Goal: Navigation & Orientation: Find specific page/section

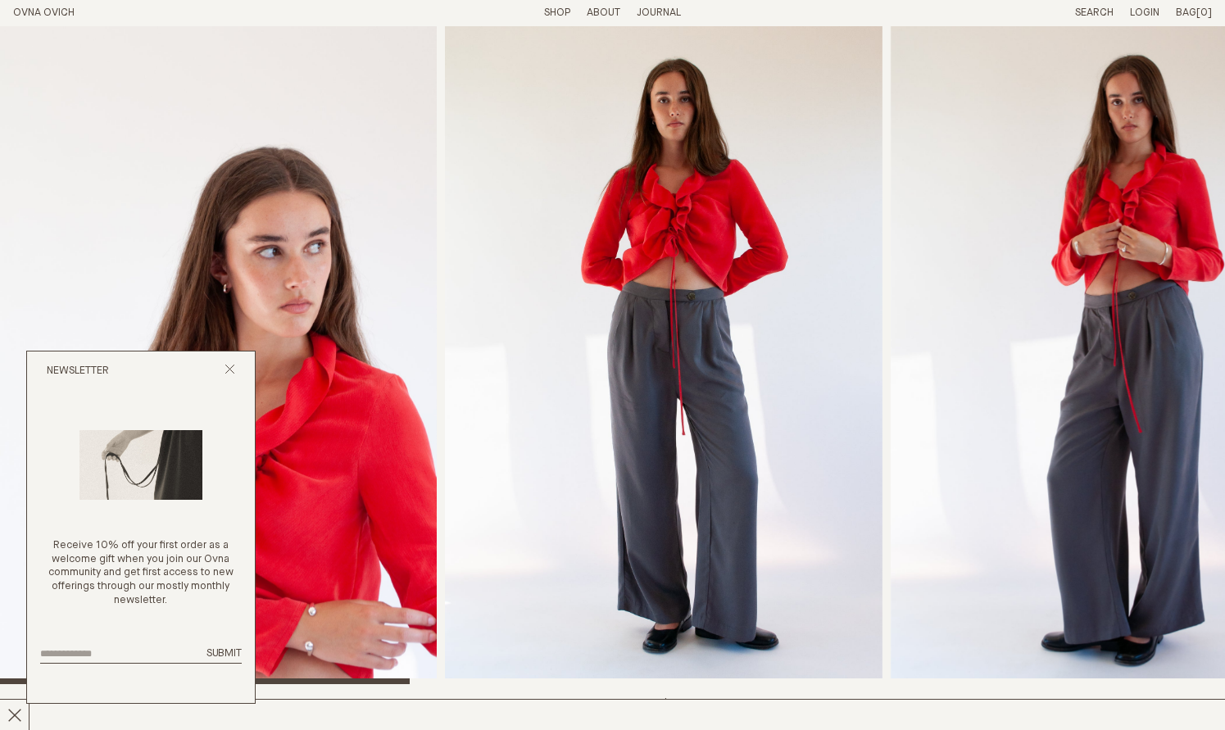
click at [556, 20] on header "OVNA OVICH Menu T: $0.00 Shop About Story Materials Practices Journal Search Lo…" at bounding box center [612, 13] width 1225 height 26
click at [556, 14] on link "Shop" at bounding box center [557, 12] width 26 height 11
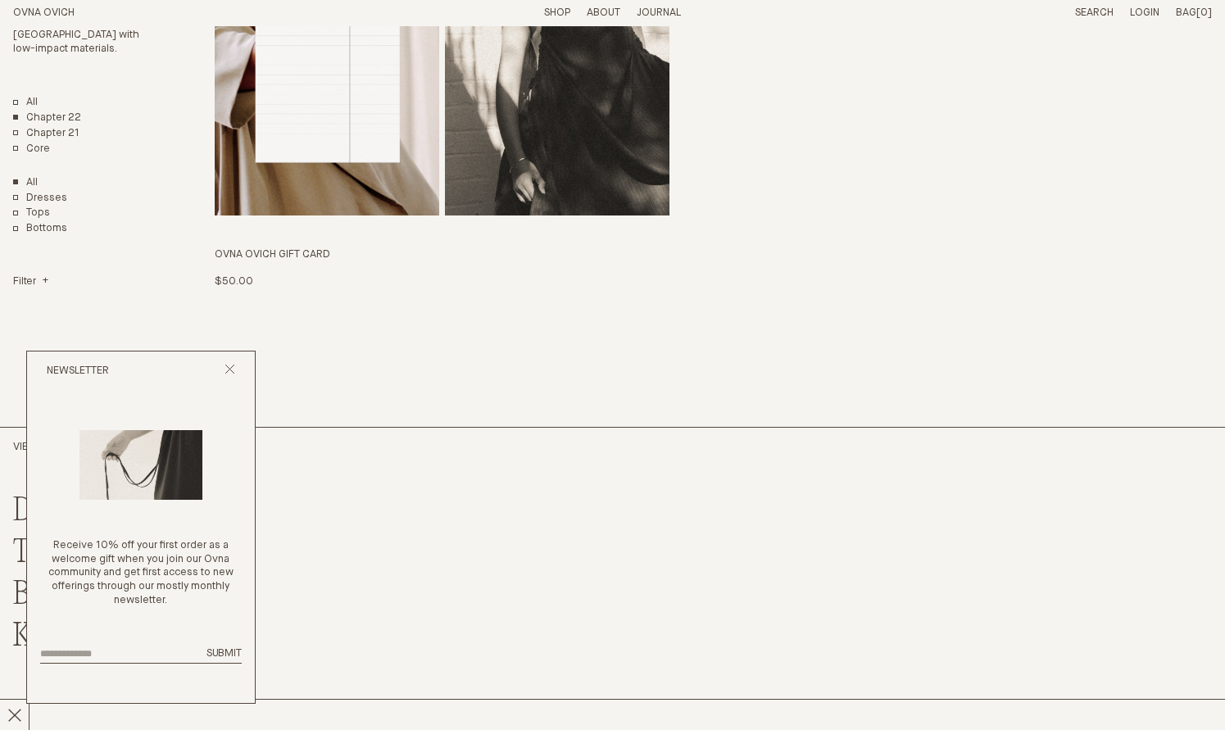
scroll to position [3897, 0]
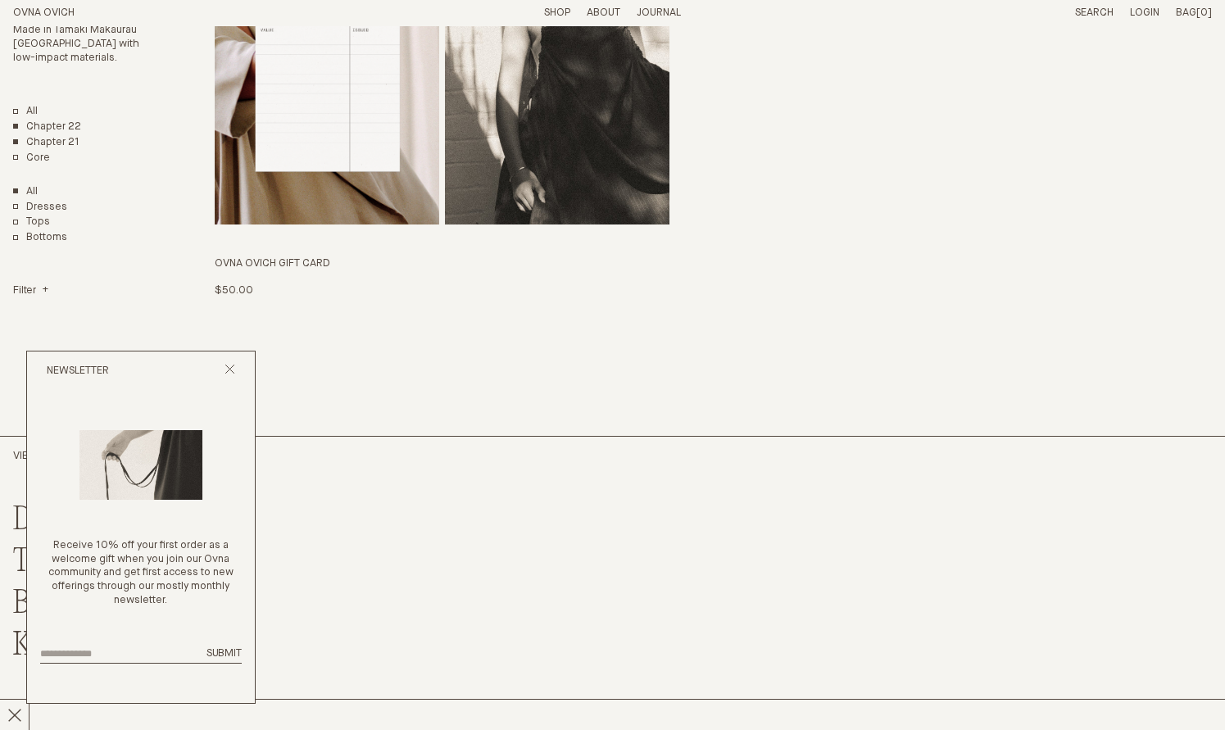
click at [56, 136] on link "Chapter 21" at bounding box center [46, 143] width 66 height 14
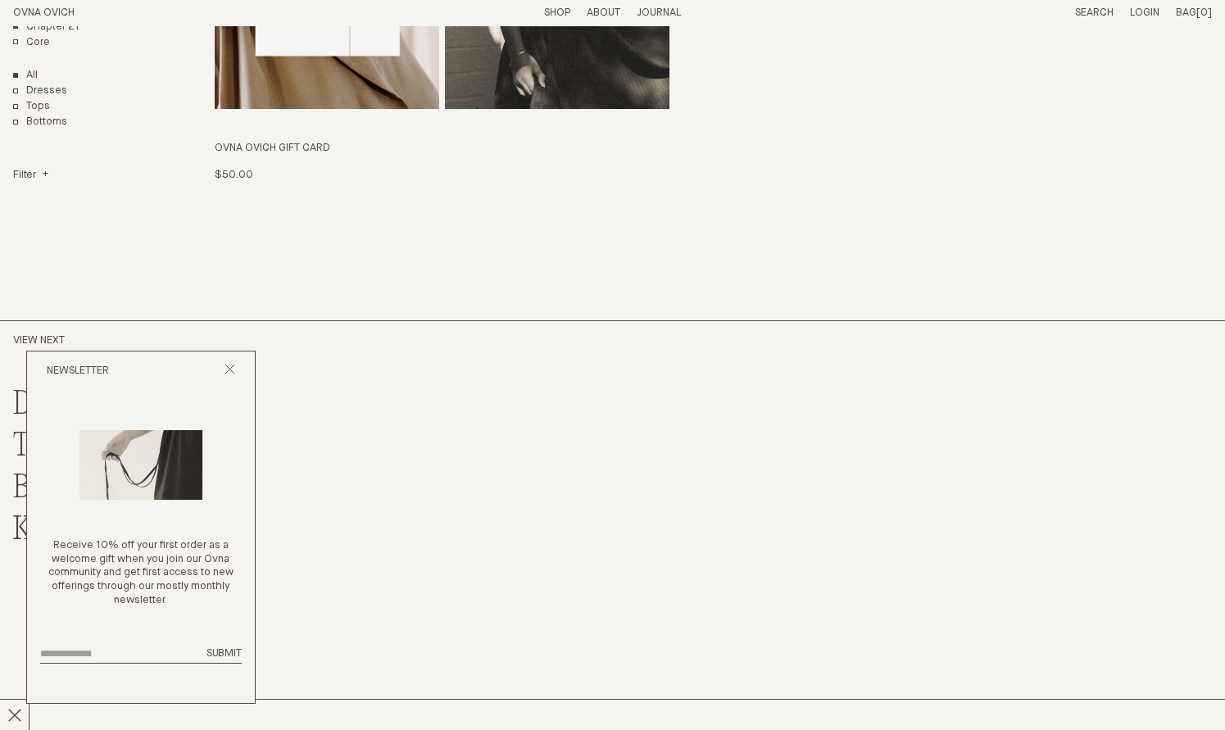
scroll to position [4029, 0]
